Goal: Task Accomplishment & Management: Manage account settings

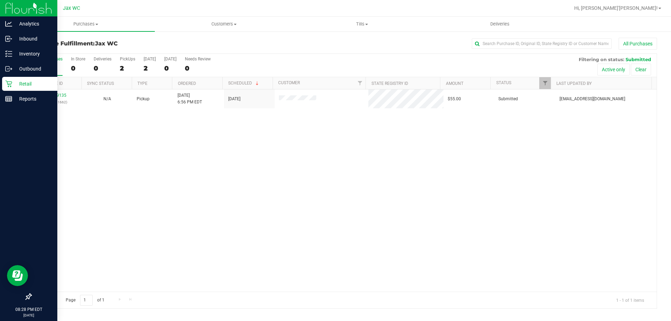
click at [2, 83] on div "Retail" at bounding box center [29, 84] width 55 height 14
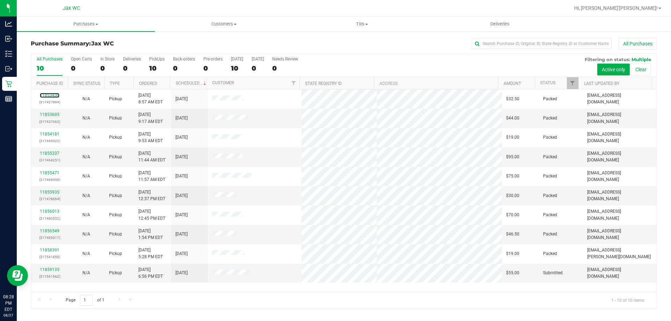
click at [56, 95] on link "11853430" at bounding box center [50, 95] width 20 height 5
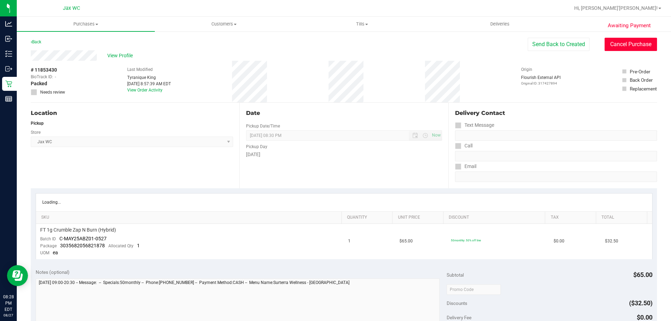
click at [630, 45] on button "Cancel Purchase" at bounding box center [630, 44] width 52 height 13
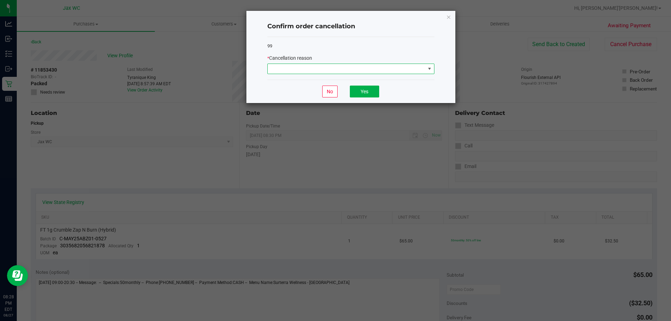
click at [373, 65] on span at bounding box center [347, 69] width 158 height 10
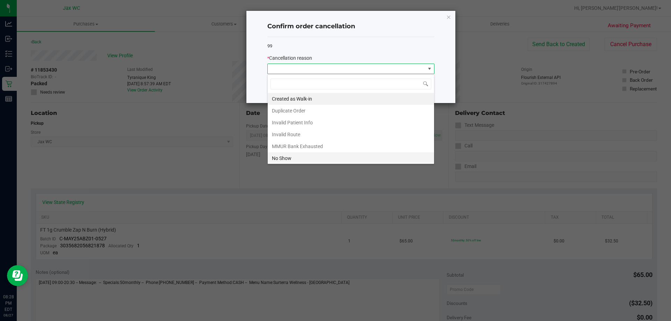
scroll to position [10, 167]
click at [285, 161] on li "No Show" at bounding box center [351, 158] width 166 height 12
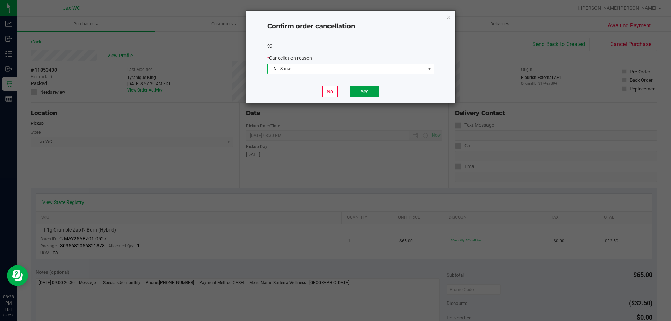
click at [359, 94] on button "Yes" at bounding box center [364, 92] width 29 height 12
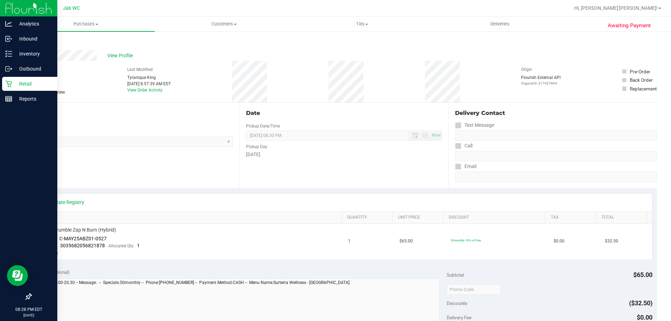
click at [16, 85] on p "Retail" at bounding box center [33, 84] width 42 height 8
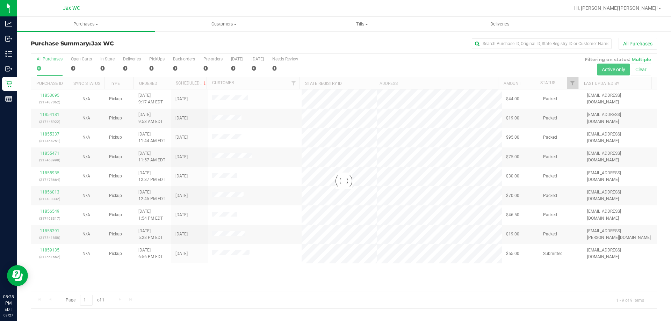
click at [47, 94] on div at bounding box center [343, 181] width 625 height 255
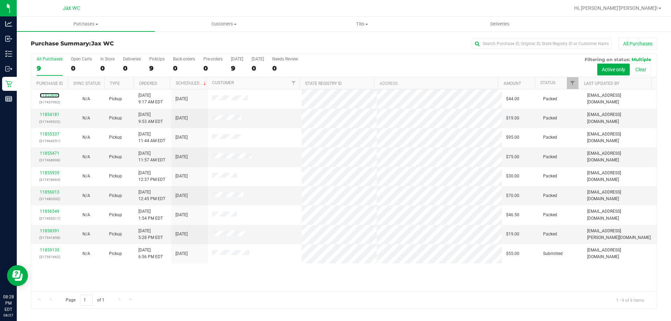
click at [47, 94] on link "11853695" at bounding box center [50, 95] width 20 height 5
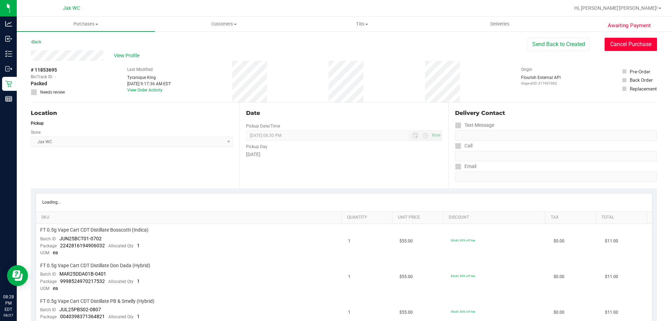
click at [626, 43] on button "Cancel Purchase" at bounding box center [630, 44] width 52 height 13
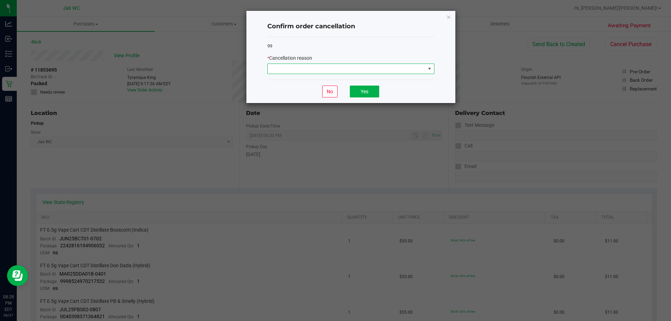
click at [410, 71] on span at bounding box center [347, 69] width 158 height 10
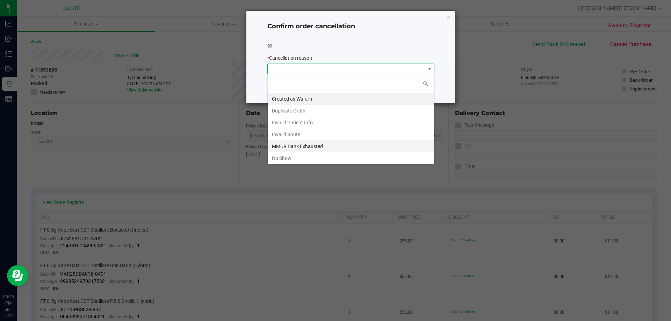
scroll to position [10, 167]
click at [305, 158] on li "No Show" at bounding box center [351, 158] width 166 height 12
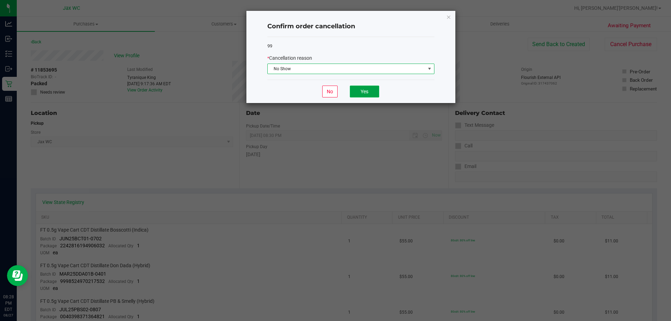
click at [372, 94] on button "Yes" at bounding box center [364, 92] width 29 height 12
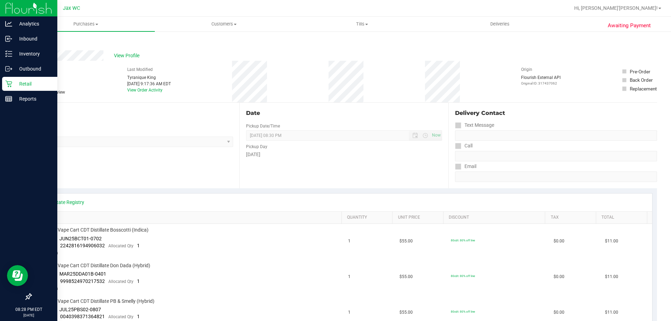
click at [0, 84] on link "Retail" at bounding box center [28, 84] width 57 height 15
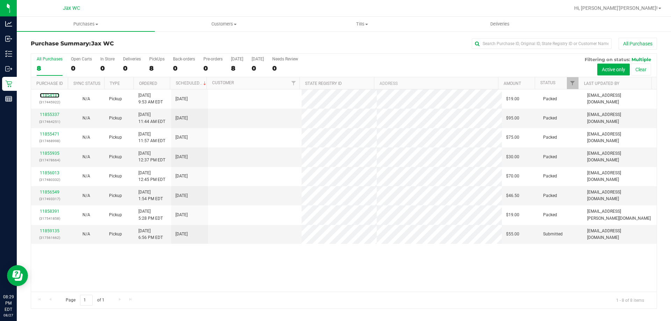
click at [48, 95] on link "11854181" at bounding box center [50, 95] width 20 height 5
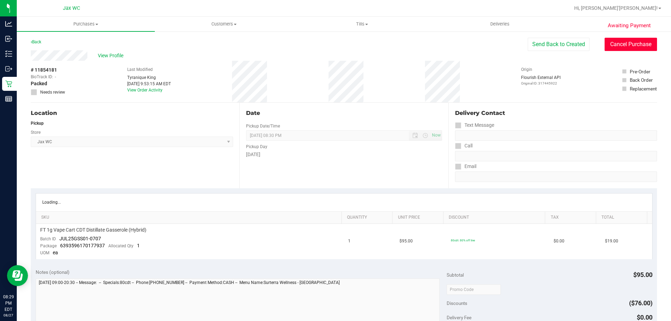
click at [642, 43] on button "Cancel Purchase" at bounding box center [630, 44] width 52 height 13
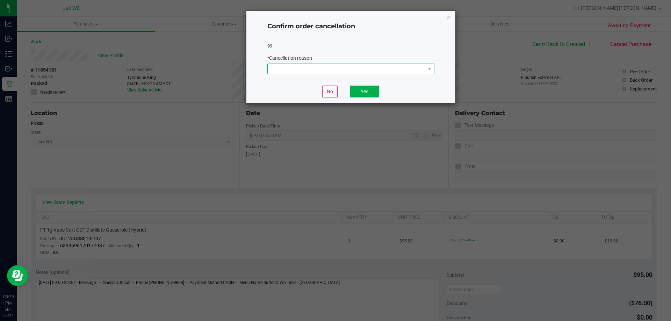
click at [407, 65] on span at bounding box center [347, 69] width 158 height 10
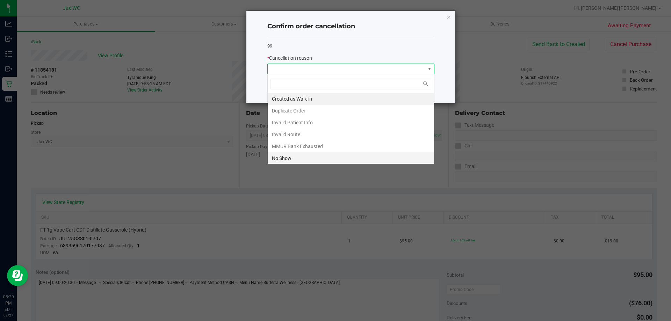
scroll to position [10, 167]
click at [318, 157] on li "No Show" at bounding box center [351, 158] width 166 height 12
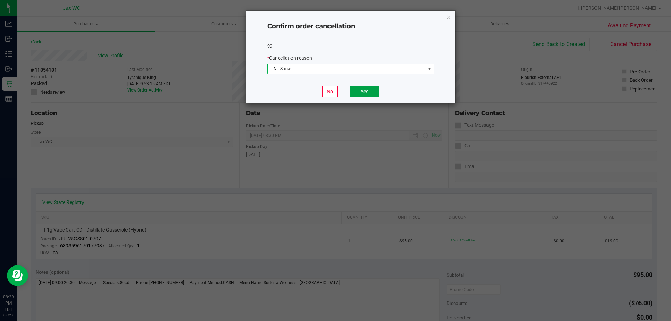
click at [376, 89] on button "Yes" at bounding box center [364, 92] width 29 height 12
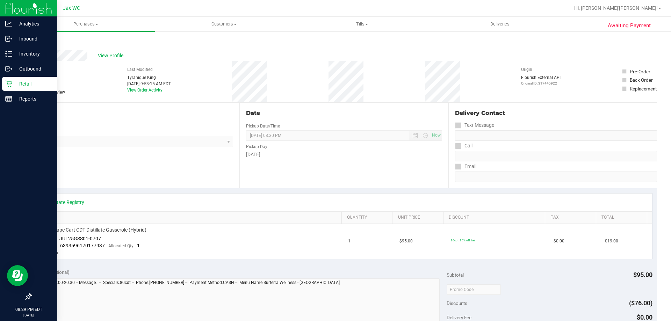
click at [15, 87] on p "Retail" at bounding box center [33, 84] width 42 height 8
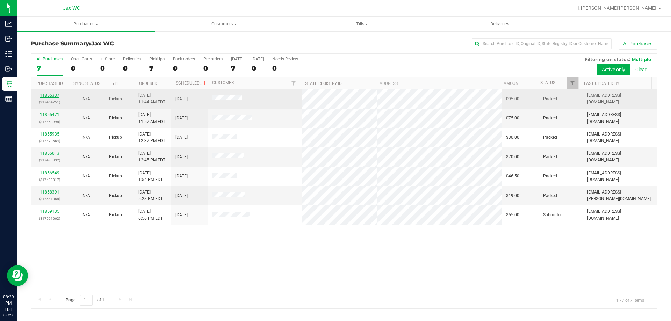
click at [51, 94] on link "11855337" at bounding box center [50, 95] width 20 height 5
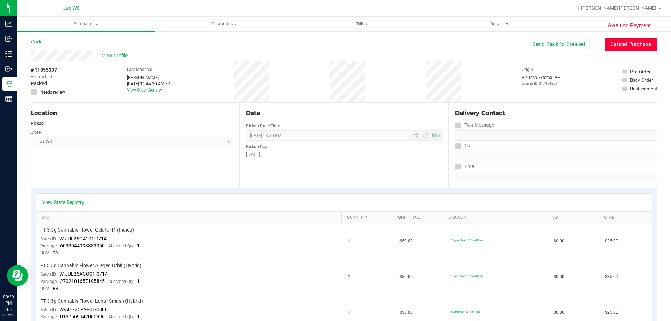
click at [628, 42] on button "Cancel Purchase" at bounding box center [630, 44] width 52 height 13
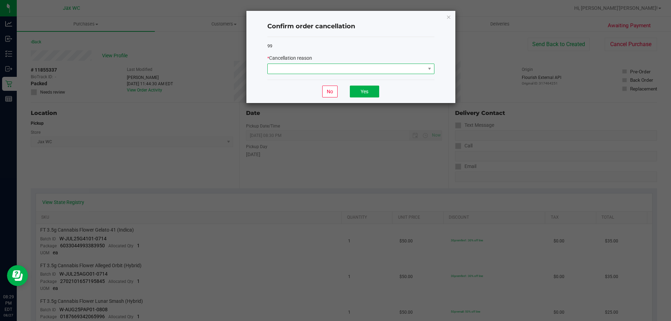
click at [371, 69] on span at bounding box center [347, 69] width 158 height 10
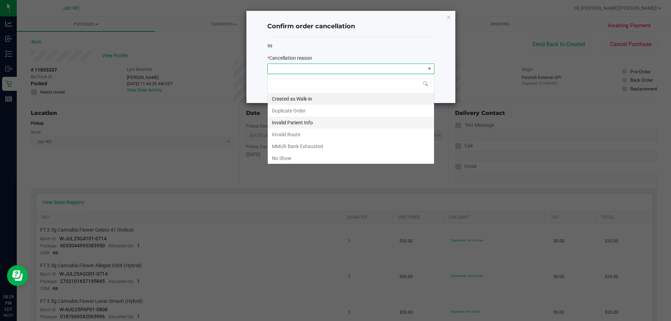
scroll to position [10, 167]
drag, startPoint x: 282, startPoint y: 156, endPoint x: 358, endPoint y: 99, distance: 95.3
click at [286, 154] on li "No Show" at bounding box center [351, 158] width 166 height 12
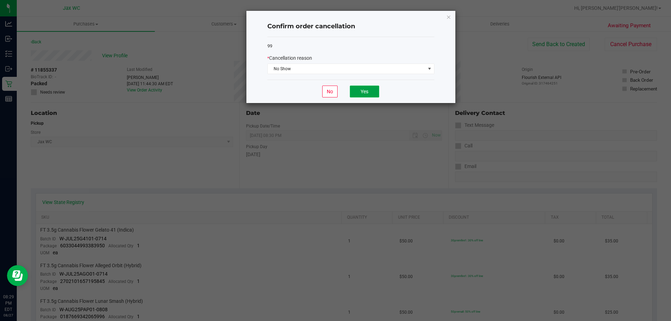
click at [362, 93] on button "Yes" at bounding box center [364, 92] width 29 height 12
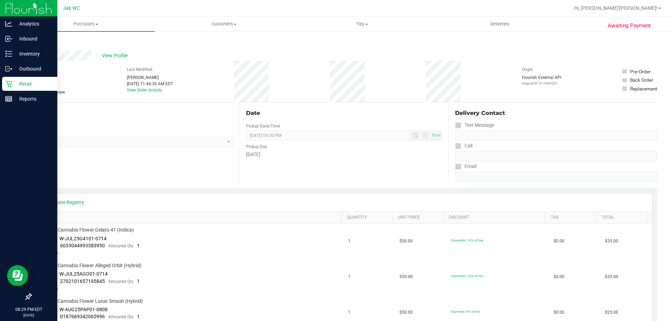
click at [13, 81] on p "Retail" at bounding box center [33, 84] width 42 height 8
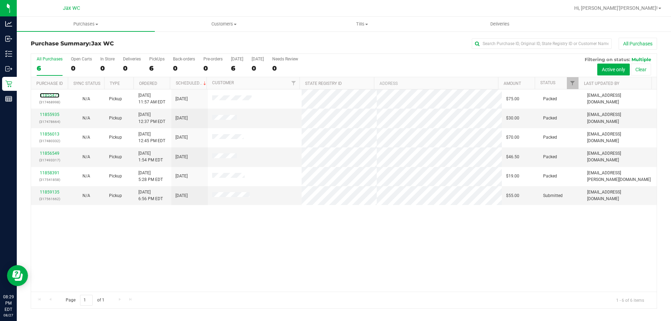
click at [54, 95] on link "11855471" at bounding box center [50, 95] width 20 height 5
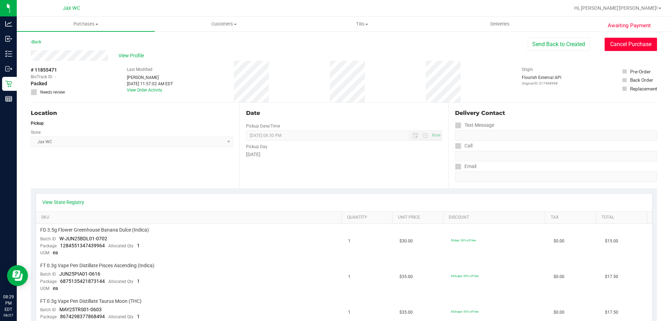
click at [621, 40] on button "Cancel Purchase" at bounding box center [630, 44] width 52 height 13
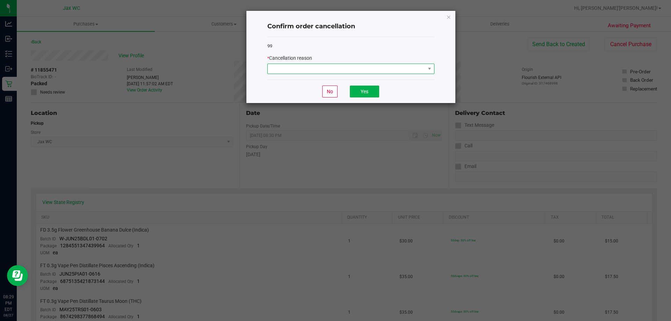
click at [322, 71] on span at bounding box center [347, 69] width 158 height 10
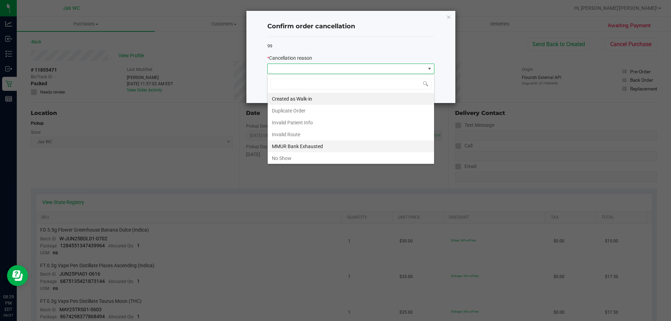
scroll to position [10, 167]
drag, startPoint x: 279, startPoint y: 156, endPoint x: 329, endPoint y: 118, distance: 63.3
click at [282, 156] on li "No Show" at bounding box center [351, 158] width 166 height 12
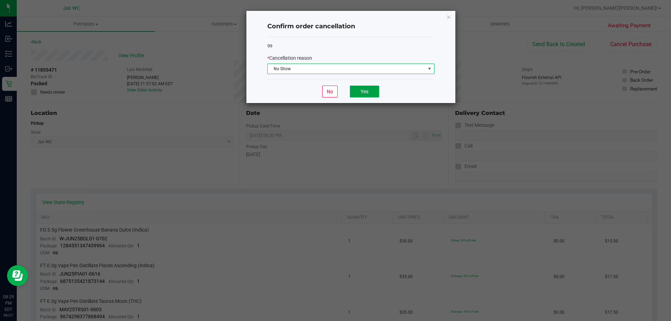
click at [364, 89] on button "Yes" at bounding box center [364, 92] width 29 height 12
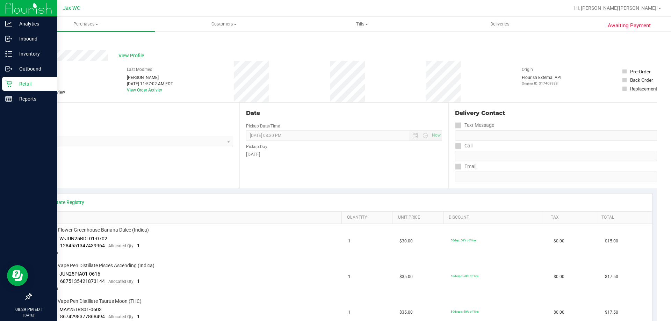
click at [7, 82] on icon at bounding box center [8, 83] width 7 height 7
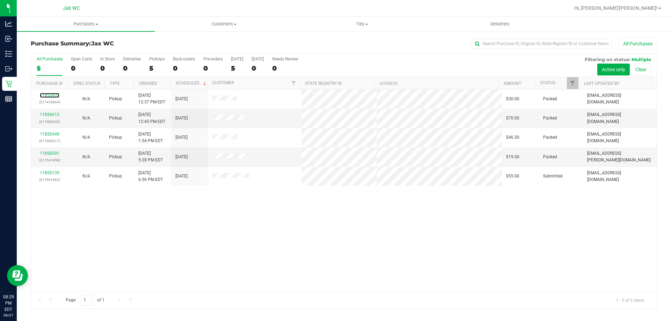
click at [55, 95] on link "11855935" at bounding box center [50, 95] width 20 height 5
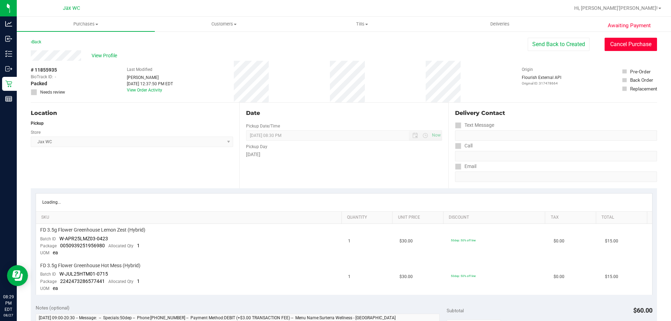
click at [638, 44] on button "Cancel Purchase" at bounding box center [630, 44] width 52 height 13
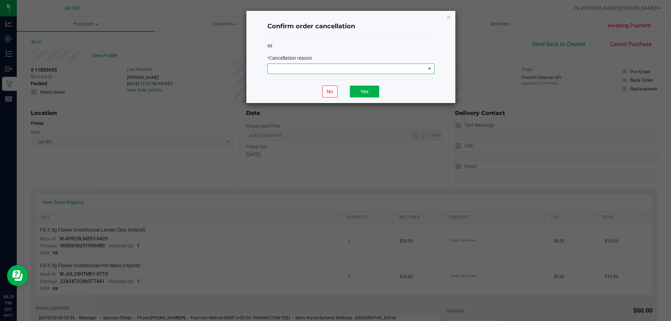
click at [362, 69] on span at bounding box center [347, 69] width 158 height 10
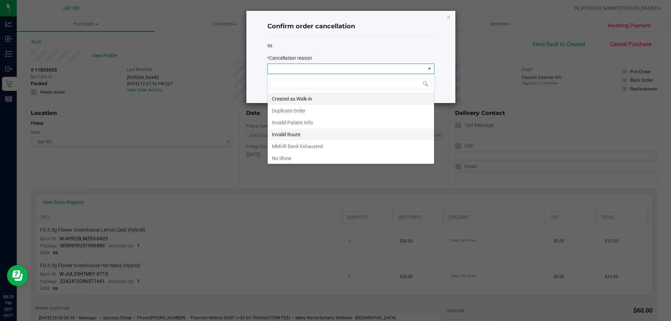
scroll to position [10, 167]
click at [291, 155] on li "No Show" at bounding box center [351, 158] width 166 height 12
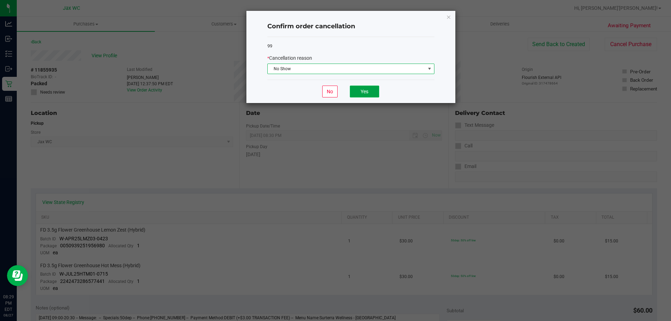
click at [364, 92] on button "Yes" at bounding box center [364, 92] width 29 height 12
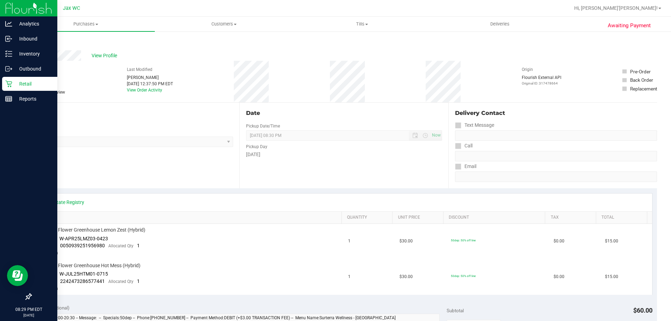
click at [2, 80] on link "Retail" at bounding box center [28, 84] width 57 height 15
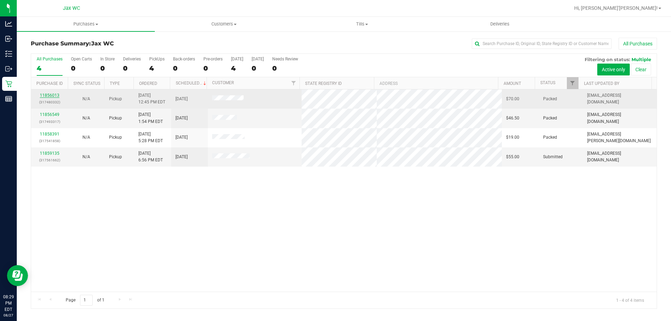
click at [55, 95] on link "11856013" at bounding box center [50, 95] width 20 height 5
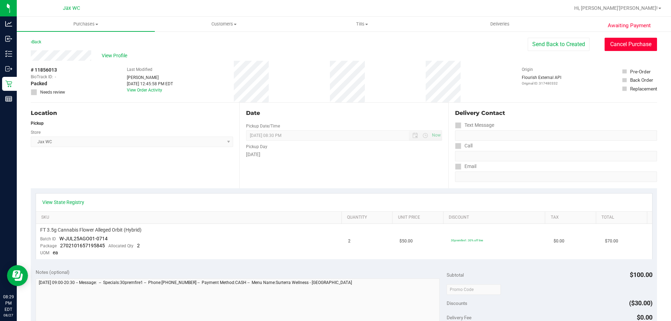
click at [614, 44] on button "Cancel Purchase" at bounding box center [630, 44] width 52 height 13
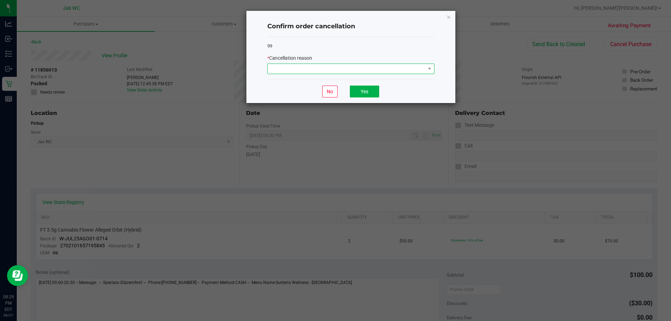
click at [414, 68] on span at bounding box center [347, 69] width 158 height 10
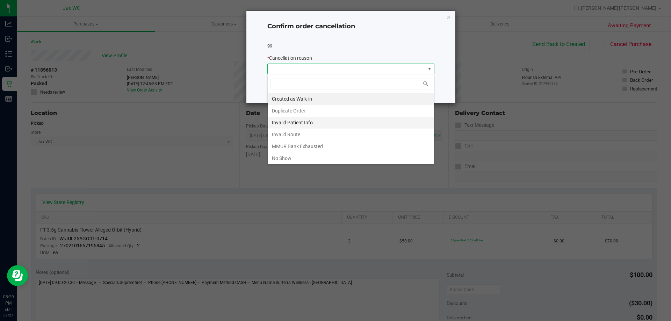
scroll to position [10, 167]
drag, startPoint x: 304, startPoint y: 155, endPoint x: 322, endPoint y: 144, distance: 20.6
click at [305, 155] on li "No Show" at bounding box center [351, 158] width 166 height 12
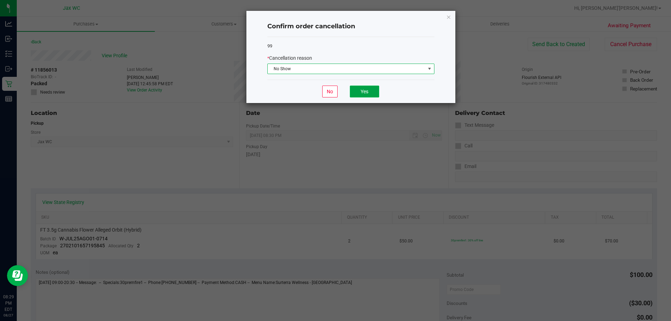
click at [376, 89] on button "Yes" at bounding box center [364, 92] width 29 height 12
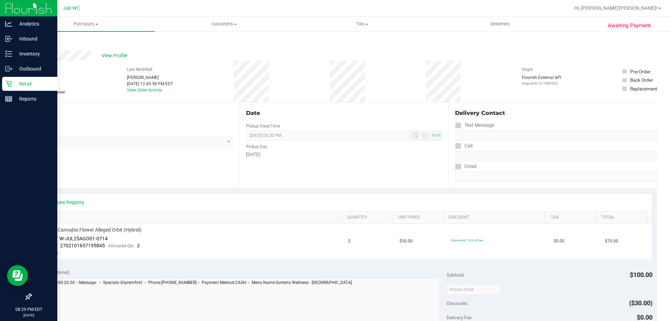
click at [13, 84] on p "Retail" at bounding box center [33, 84] width 42 height 8
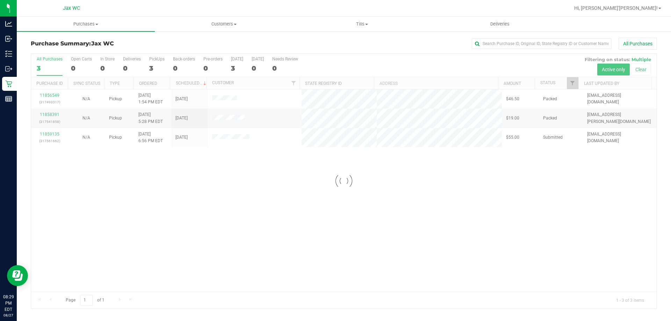
click at [45, 95] on div at bounding box center [343, 181] width 625 height 255
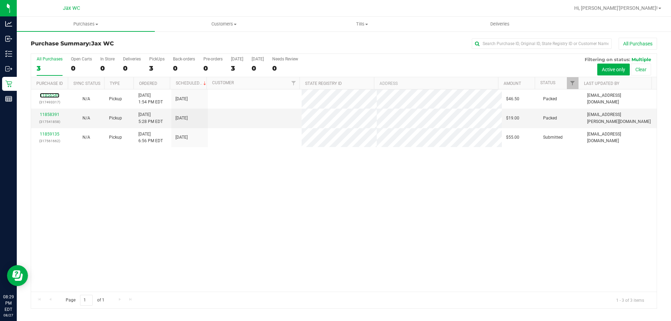
click at [45, 95] on link "11856549" at bounding box center [50, 95] width 20 height 5
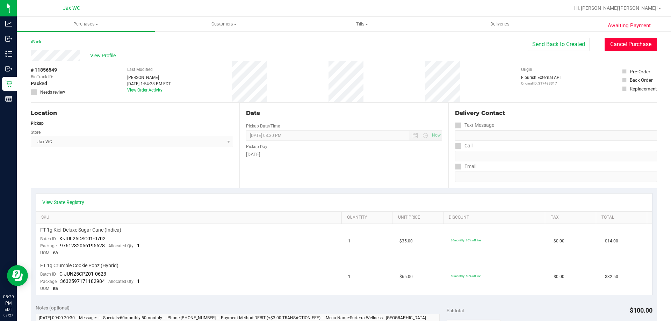
click at [632, 44] on button "Cancel Purchase" at bounding box center [630, 44] width 52 height 13
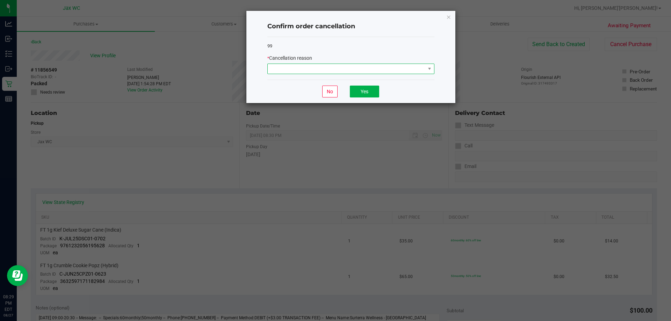
click at [388, 68] on span at bounding box center [347, 69] width 158 height 10
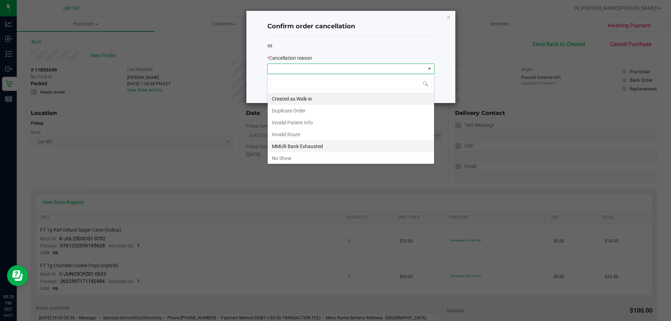
scroll to position [10, 167]
drag, startPoint x: 312, startPoint y: 154, endPoint x: 362, endPoint y: 117, distance: 63.0
click at [313, 154] on li "No Show" at bounding box center [351, 158] width 166 height 12
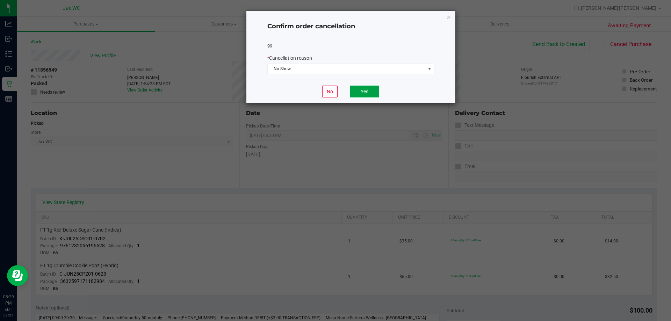
click at [370, 90] on button "Yes" at bounding box center [364, 92] width 29 height 12
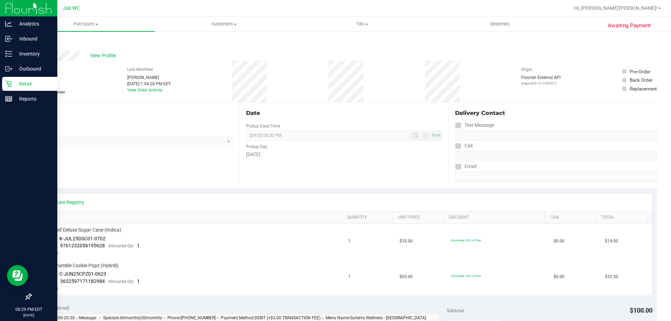
click at [8, 84] on icon at bounding box center [8, 84] width 7 height 7
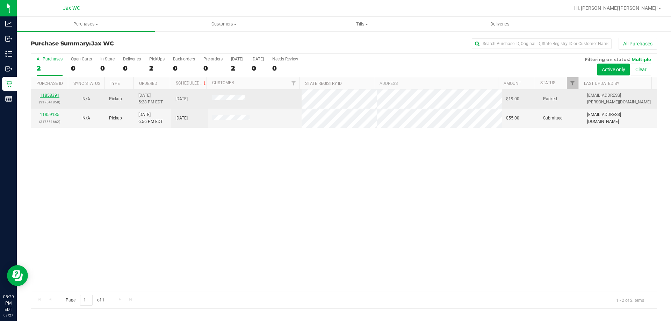
click at [51, 95] on link "11858391" at bounding box center [50, 95] width 20 height 5
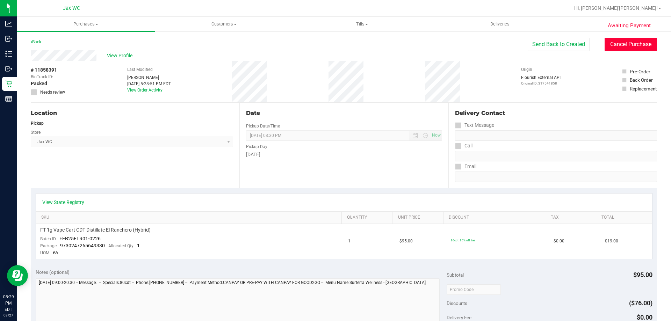
click at [639, 46] on button "Cancel Purchase" at bounding box center [630, 44] width 52 height 13
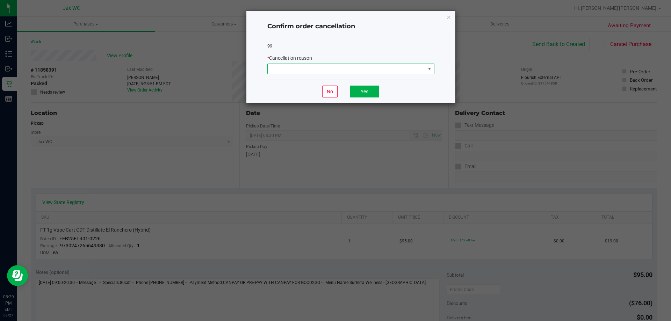
click at [399, 69] on span at bounding box center [347, 69] width 158 height 10
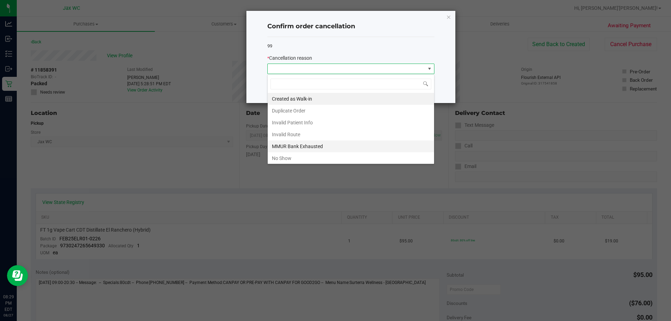
scroll to position [10, 167]
click at [283, 154] on li "No Show" at bounding box center [351, 158] width 166 height 12
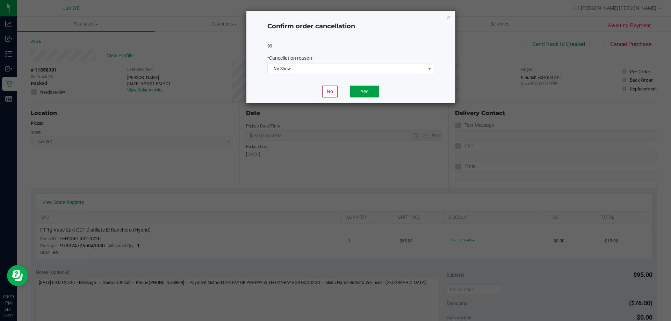
click at [365, 93] on button "Yes" at bounding box center [364, 92] width 29 height 12
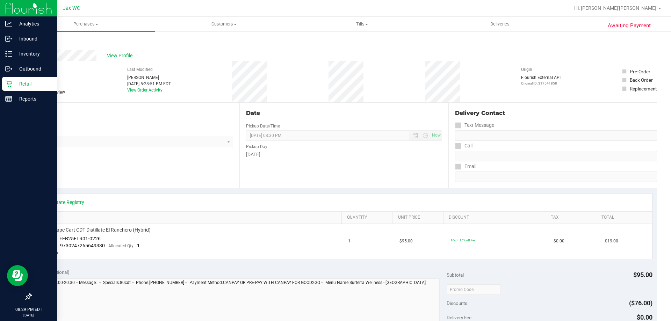
click at [11, 83] on icon at bounding box center [8, 83] width 7 height 7
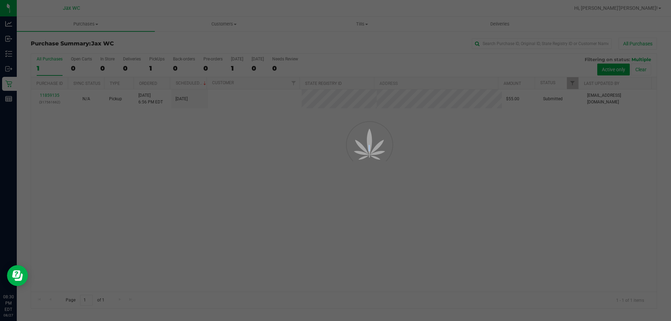
click at [46, 96] on div at bounding box center [335, 160] width 671 height 321
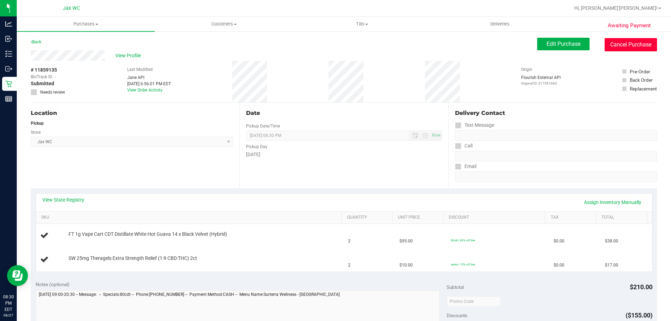
click at [629, 46] on button "Cancel Purchase" at bounding box center [630, 44] width 52 height 13
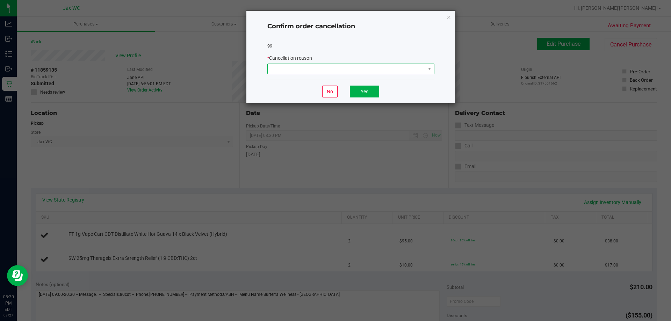
click at [371, 67] on span at bounding box center [347, 69] width 158 height 10
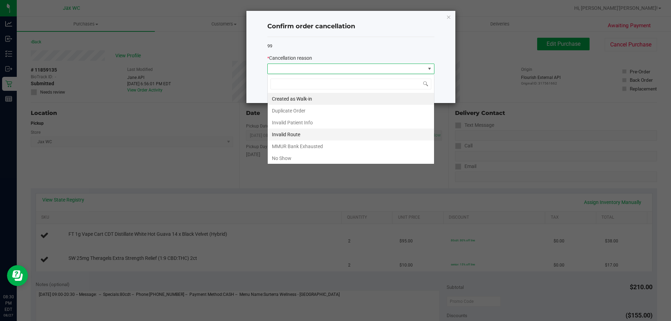
scroll to position [10, 167]
click at [290, 154] on li "No Show" at bounding box center [351, 158] width 166 height 12
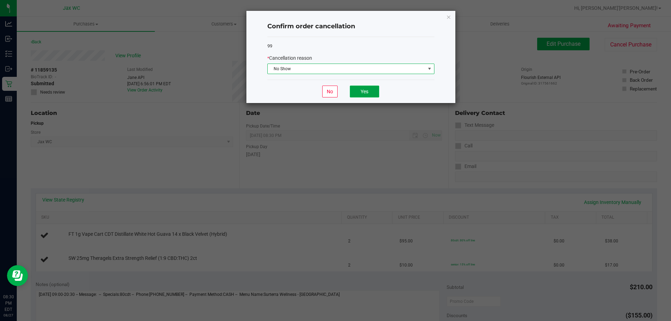
click at [364, 89] on button "Yes" at bounding box center [364, 92] width 29 height 12
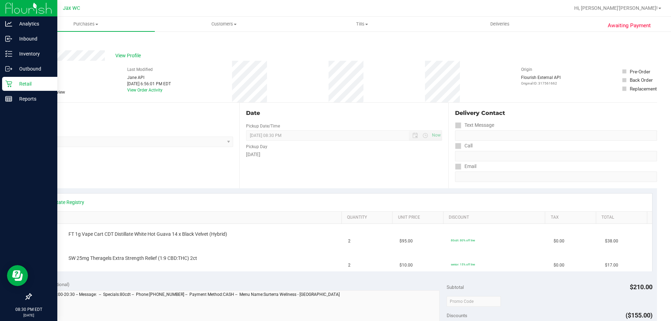
click at [9, 86] on icon at bounding box center [8, 83] width 7 height 7
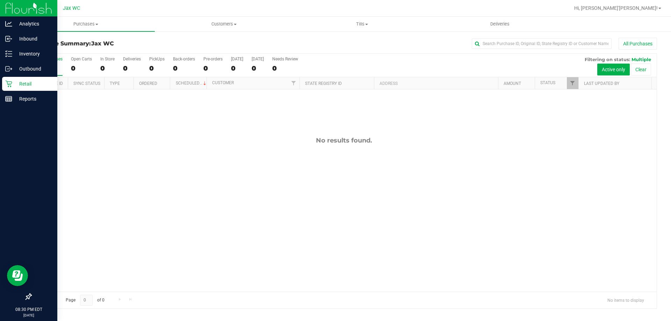
click at [10, 79] on div "Retail" at bounding box center [29, 84] width 55 height 14
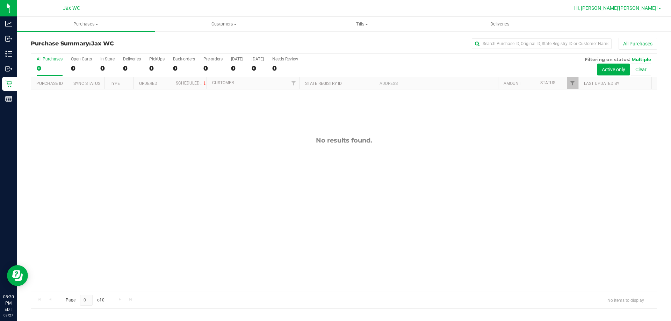
click at [644, 11] on link "Hi, [PERSON_NAME]'[PERSON_NAME]!" at bounding box center [617, 8] width 93 height 7
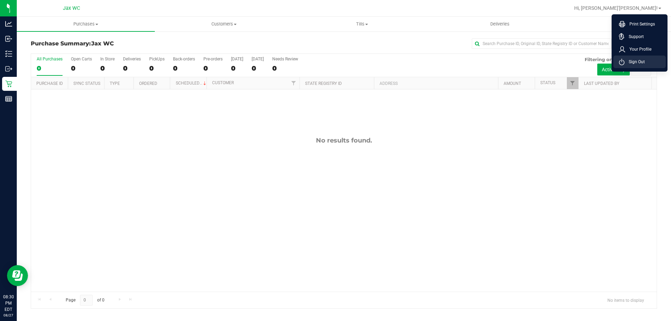
click at [641, 64] on span "Sign Out" at bounding box center [634, 61] width 20 height 7
